Goal: Task Accomplishment & Management: Complete application form

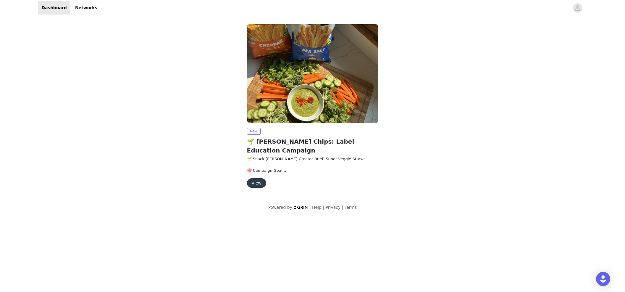
click at [255, 178] on button "View" at bounding box center [256, 182] width 19 height 9
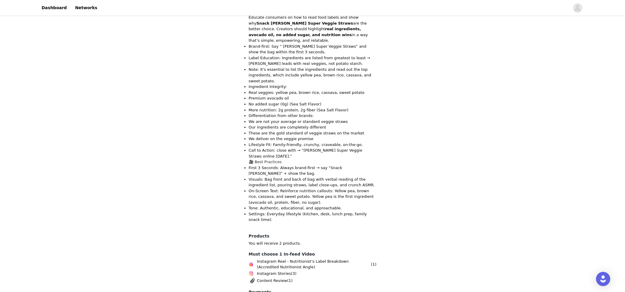
scroll to position [322, 0]
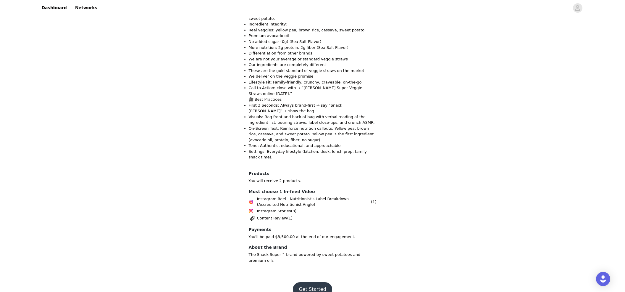
click at [317, 282] on button "Get Started" at bounding box center [312, 289] width 39 height 14
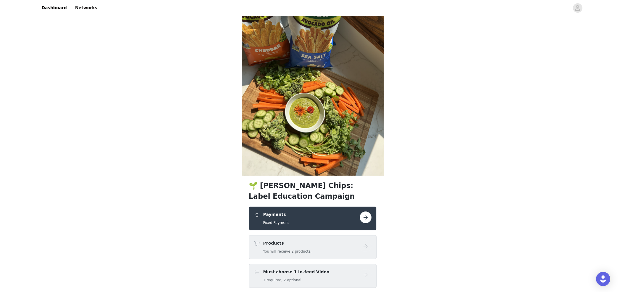
scroll to position [64, 0]
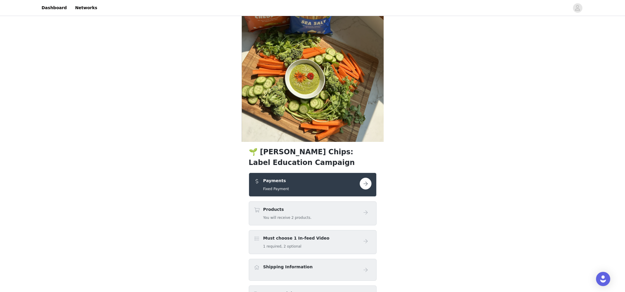
click at [367, 182] on button "button" at bounding box center [366, 184] width 12 height 12
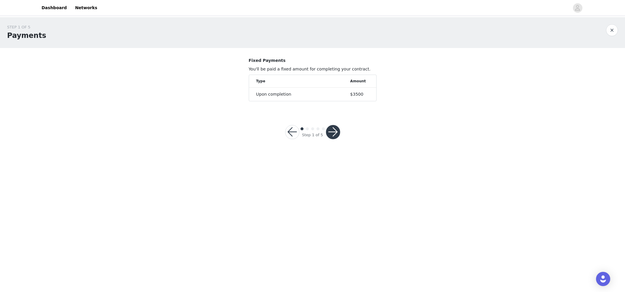
click at [334, 133] on button "button" at bounding box center [333, 132] width 14 height 14
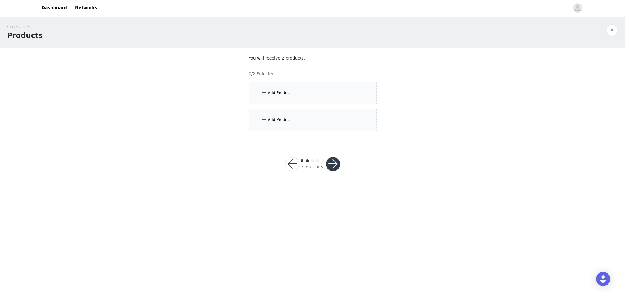
click at [295, 92] on div "Add Product" at bounding box center [313, 93] width 128 height 22
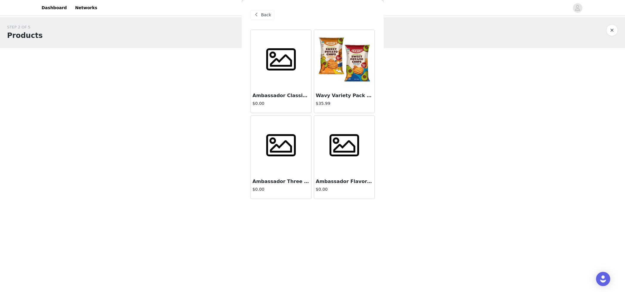
click at [287, 67] on span at bounding box center [281, 60] width 37 height 30
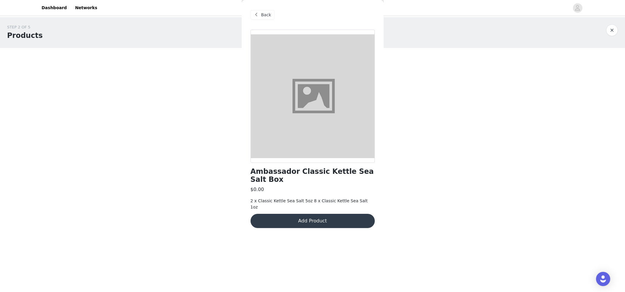
click at [258, 12] on span at bounding box center [256, 14] width 7 height 7
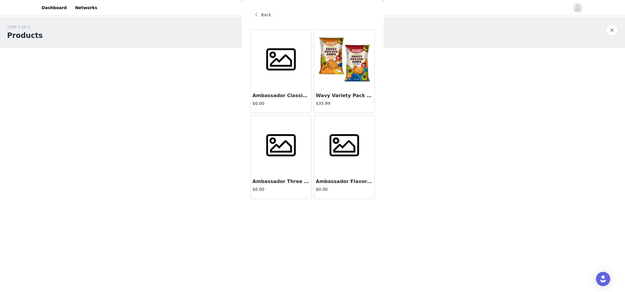
click at [280, 130] on div at bounding box center [281, 145] width 60 height 59
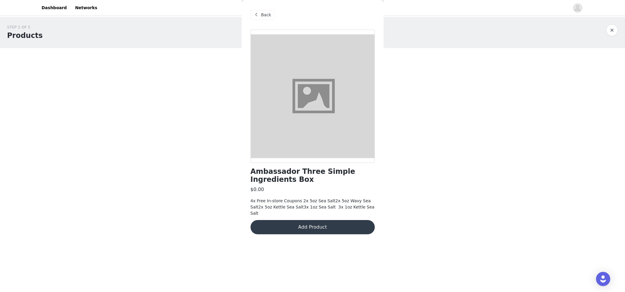
click at [263, 16] on span "Back" at bounding box center [266, 15] width 10 height 6
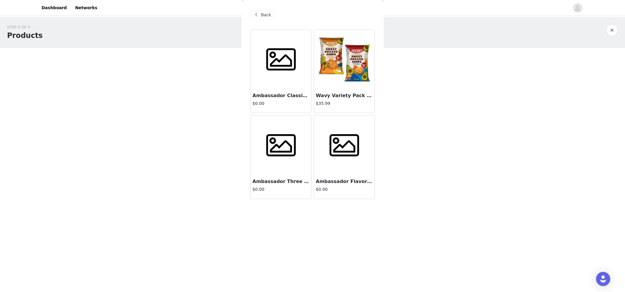
click at [353, 70] on img at bounding box center [344, 59] width 59 height 59
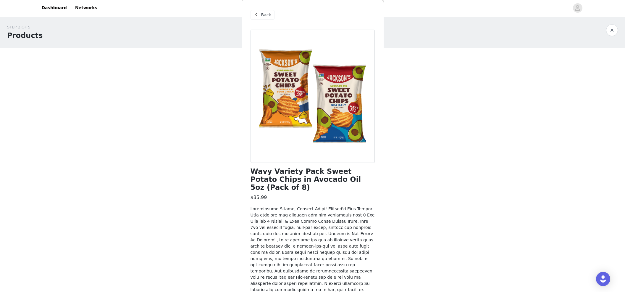
scroll to position [43, 0]
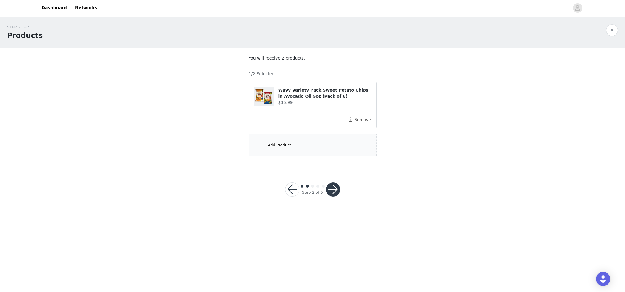
click at [286, 148] on div "Add Product" at bounding box center [313, 145] width 128 height 22
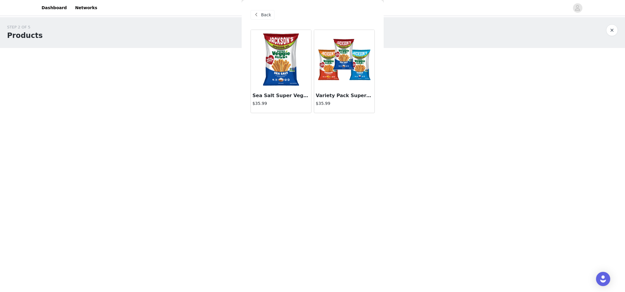
click at [353, 75] on img at bounding box center [344, 59] width 59 height 59
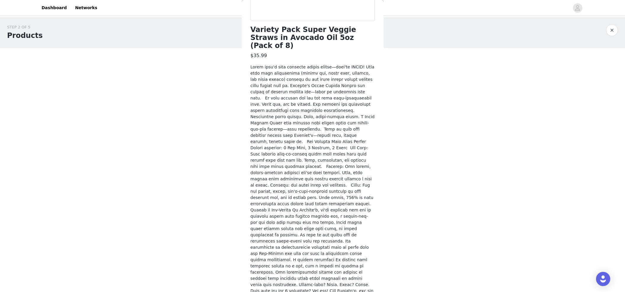
scroll to position [148, 0]
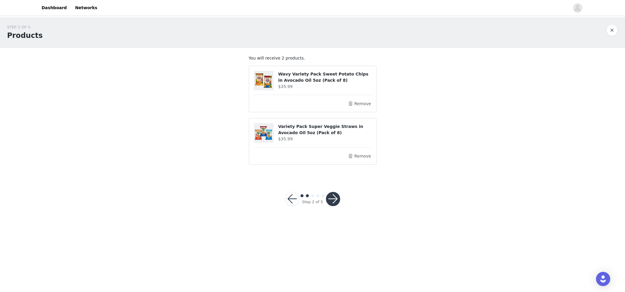
click at [315, 73] on h4 "Wavy Variety Pack Sweet Potato Chips in Avocado Oil 5oz (Pack of 8)" at bounding box center [324, 77] width 93 height 12
click at [364, 103] on button "Remove" at bounding box center [360, 103] width 24 height 7
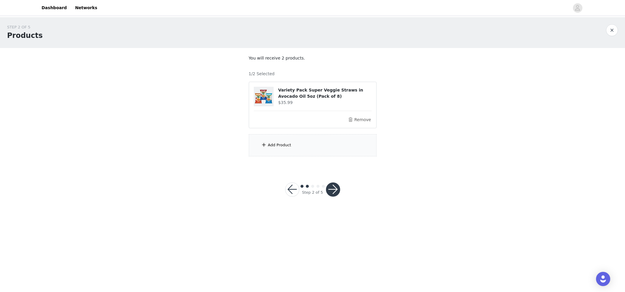
click at [305, 149] on div "Add Product" at bounding box center [313, 145] width 128 height 22
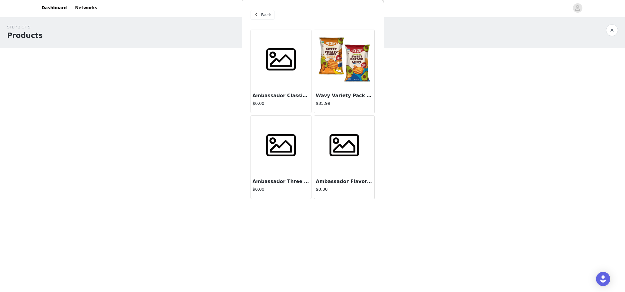
click at [314, 137] on article "Ambassador Flavor Box $0.00" at bounding box center [344, 156] width 61 height 83
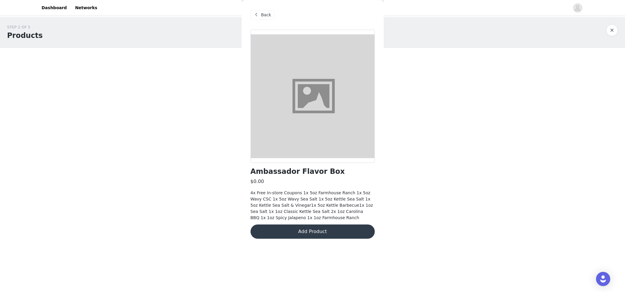
click at [271, 17] on div "Back" at bounding box center [263, 14] width 24 height 9
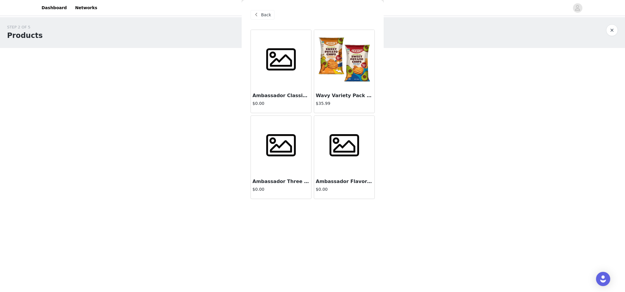
click at [293, 80] on div at bounding box center [281, 59] width 60 height 59
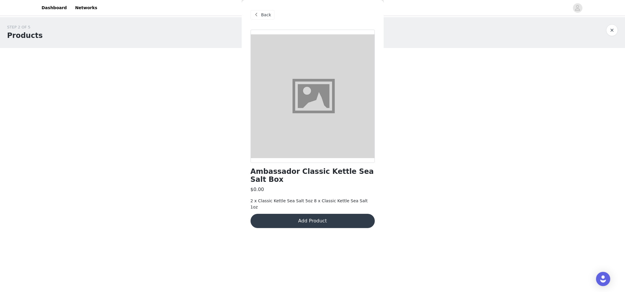
click at [261, 14] on span "Back" at bounding box center [266, 15] width 10 height 6
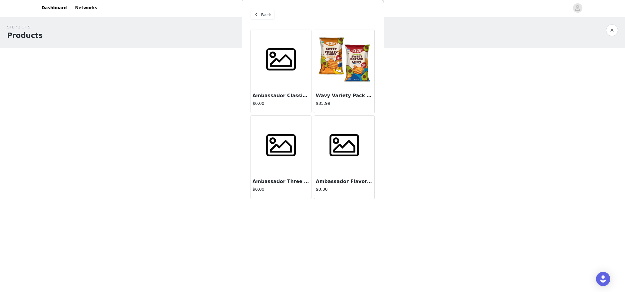
click at [358, 56] on img at bounding box center [344, 59] width 59 height 59
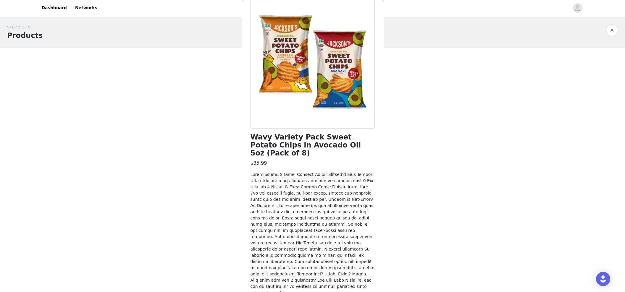
scroll to position [43, 0]
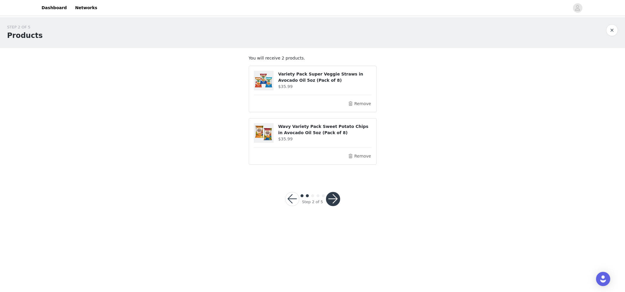
click at [333, 199] on button "button" at bounding box center [333, 199] width 14 height 14
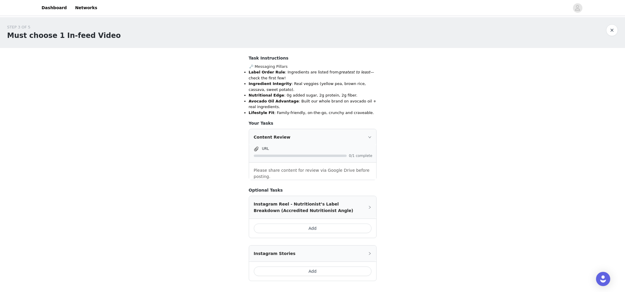
scroll to position [46, 0]
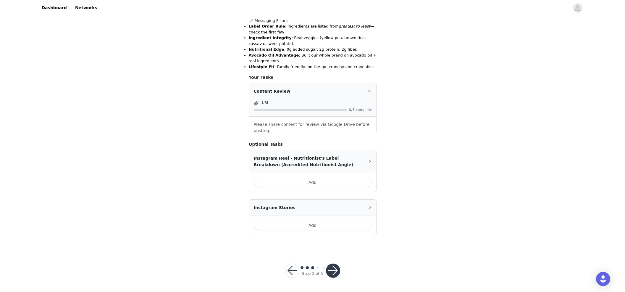
click at [370, 162] on icon "icon: right" at bounding box center [370, 161] width 2 height 3
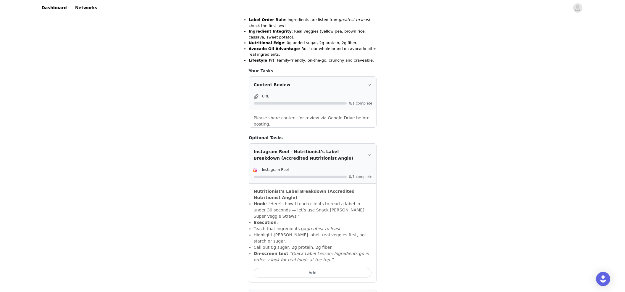
scroll to position [136, 0]
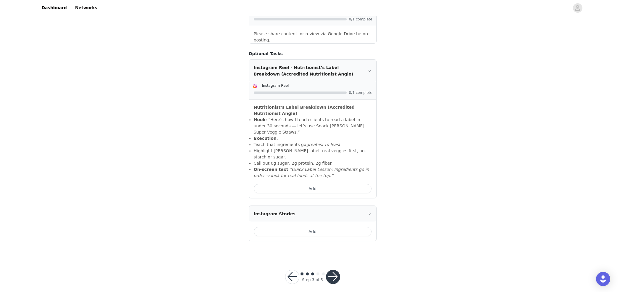
click at [332, 270] on button "button" at bounding box center [333, 277] width 14 height 14
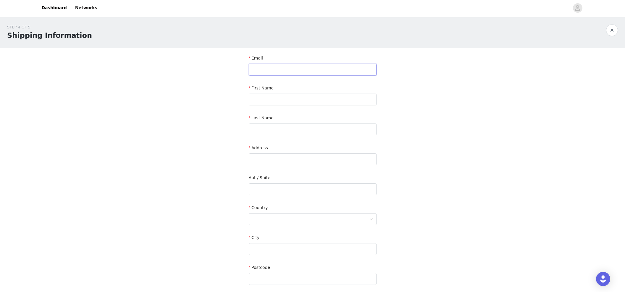
click at [318, 65] on input "text" at bounding box center [313, 70] width 128 height 12
type input "[EMAIL_ADDRESS][DOMAIN_NAME]"
type input "Jordana"
type input "[PERSON_NAME]"
type input "[STREET_ADDRESS]"
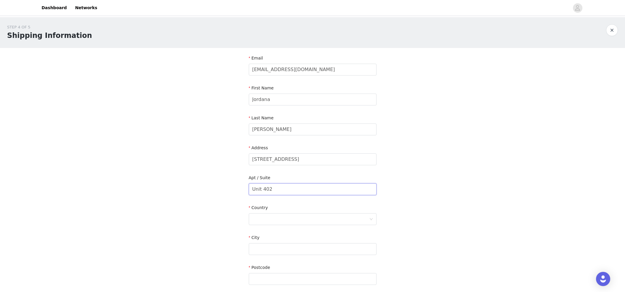
type input "Unit 402"
click at [265, 217] on div at bounding box center [310, 218] width 117 height 11
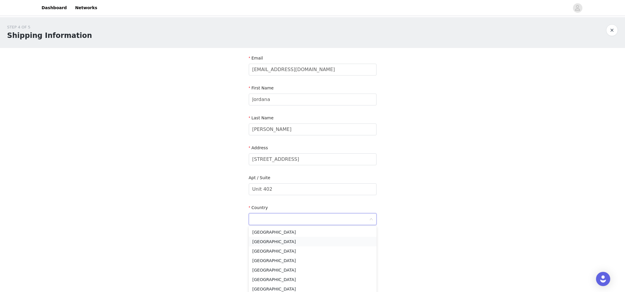
click at [268, 243] on li "[GEOGRAPHIC_DATA]" at bounding box center [313, 241] width 128 height 9
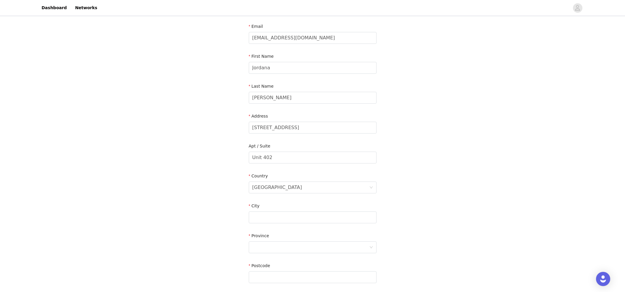
scroll to position [112, 0]
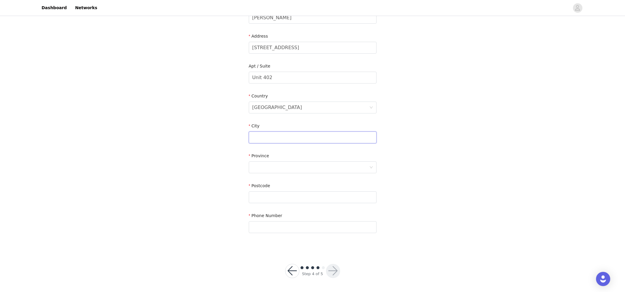
click at [275, 136] on input "text" at bounding box center [313, 137] width 128 height 12
type input "[GEOGRAPHIC_DATA]"
click at [279, 165] on div at bounding box center [310, 167] width 117 height 11
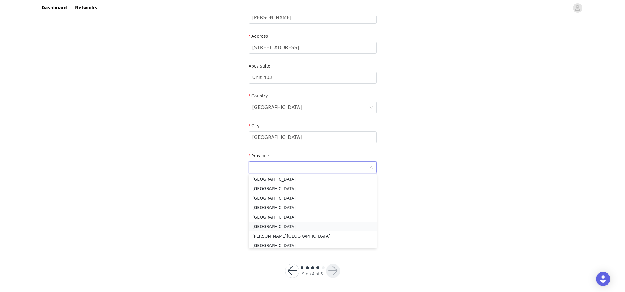
scroll to position [29, 0]
click at [266, 226] on li "[GEOGRAPHIC_DATA]" at bounding box center [313, 226] width 128 height 9
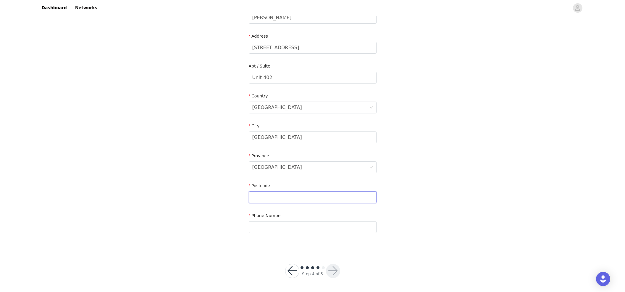
click at [269, 201] on input "text" at bounding box center [313, 197] width 128 height 12
paste input "M6C 0A2"
type input "M6C 0A2"
click at [267, 225] on input "text" at bounding box center [313, 227] width 128 height 12
type input "16478014278"
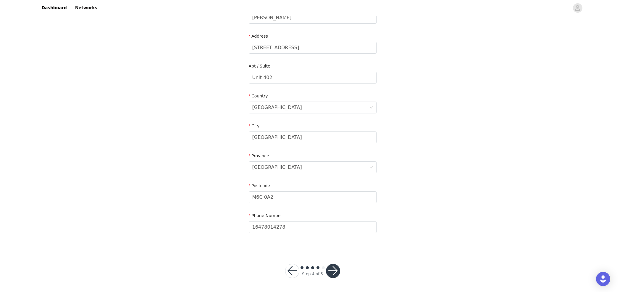
click at [332, 272] on button "button" at bounding box center [333, 271] width 14 height 14
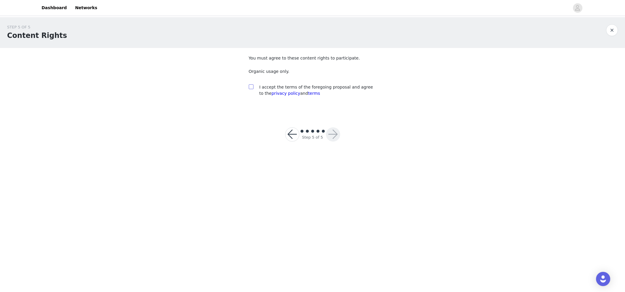
click at [251, 86] on input "checkbox" at bounding box center [251, 86] width 4 height 4
checkbox input "true"
click at [335, 133] on button "button" at bounding box center [333, 134] width 14 height 14
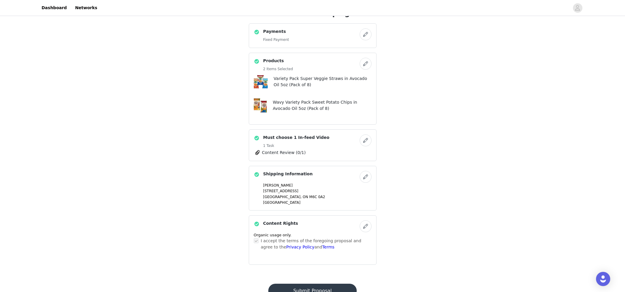
scroll to position [236, 0]
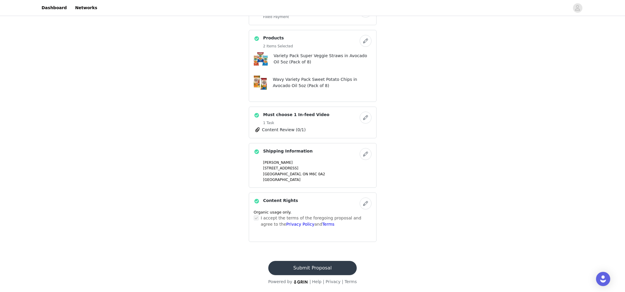
click at [308, 266] on button "Submit Proposal" at bounding box center [312, 268] width 89 height 14
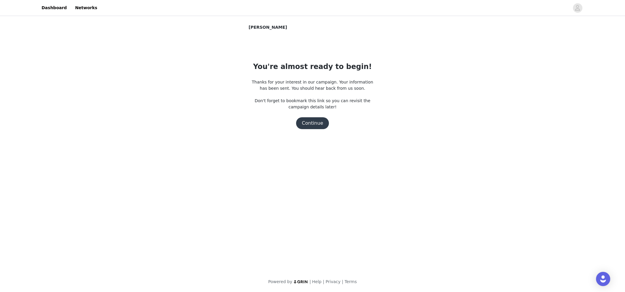
scroll to position [0, 0]
click at [316, 126] on button "Continue" at bounding box center [312, 123] width 33 height 12
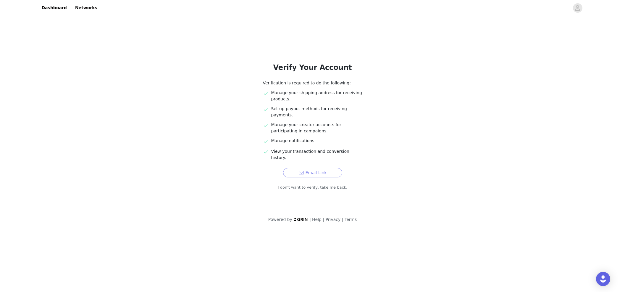
click at [318, 168] on button "Email Link" at bounding box center [312, 172] width 59 height 9
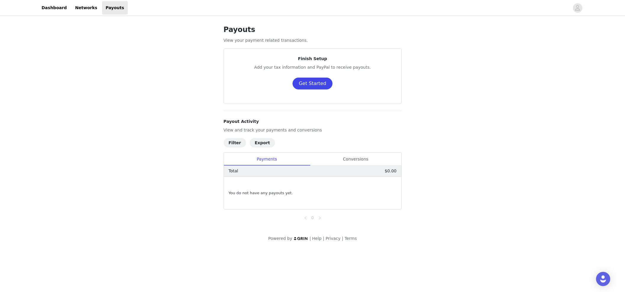
click at [320, 83] on button "Get Started" at bounding box center [313, 84] width 40 height 12
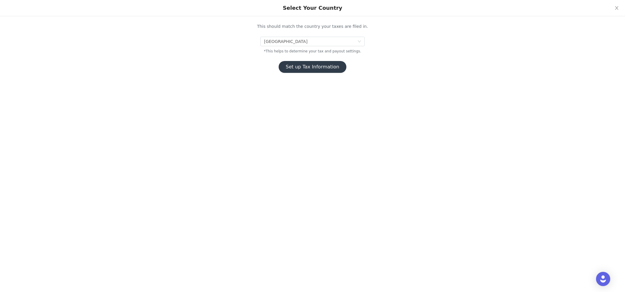
click at [316, 64] on button "Set up Tax Information" at bounding box center [313, 67] width 68 height 12
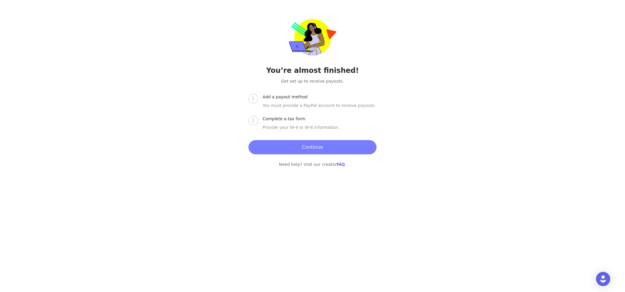
click at [318, 145] on button "Continue" at bounding box center [313, 147] width 128 height 14
